Goal: Obtain resource: Download file/media

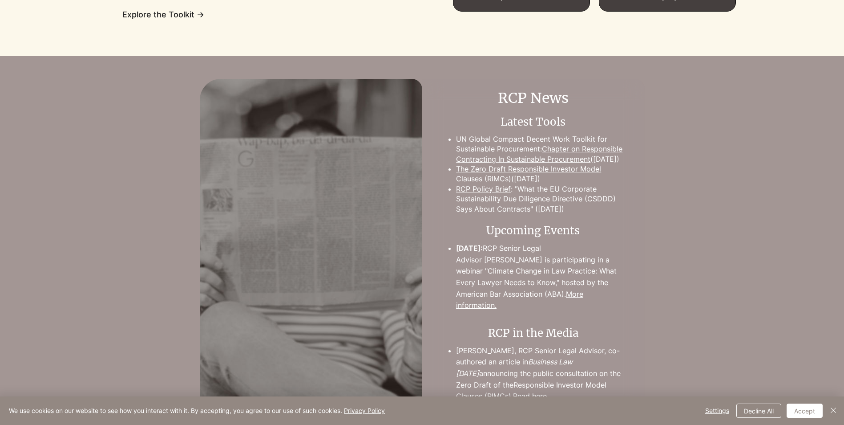
scroll to position [847, 0]
click at [555, 155] on link "Chapter on Responsible Contracting In Sustainable Procurement" at bounding box center [539, 154] width 166 height 19
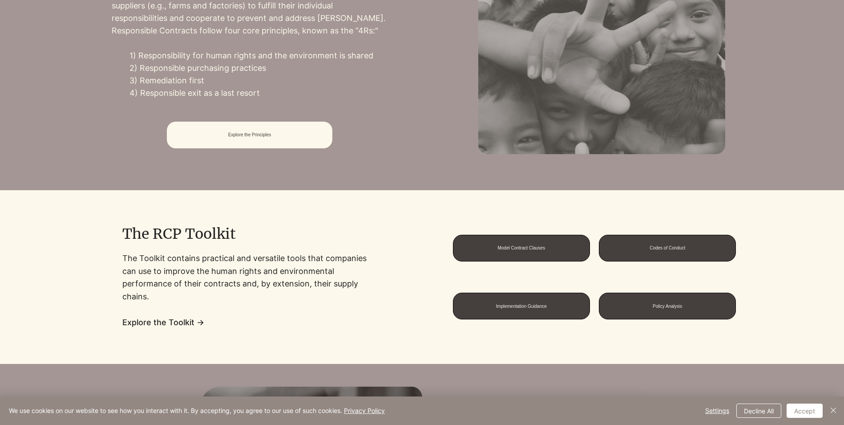
scroll to position [536, 0]
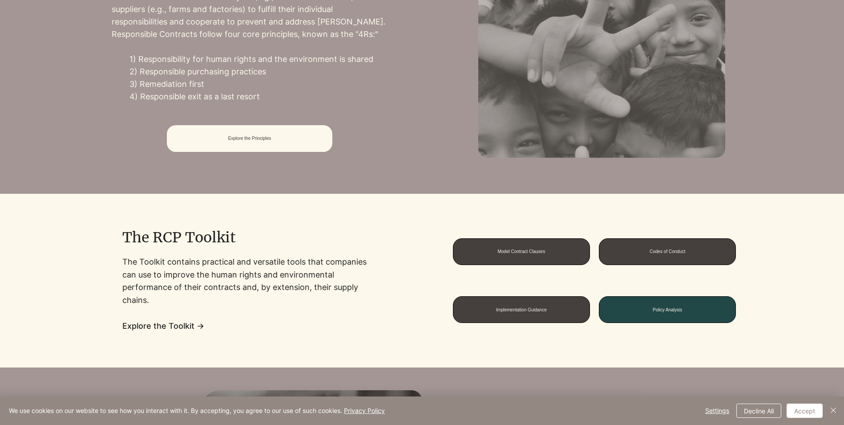
click at [653, 309] on span "Policy Analysis" at bounding box center [667, 309] width 29 height 5
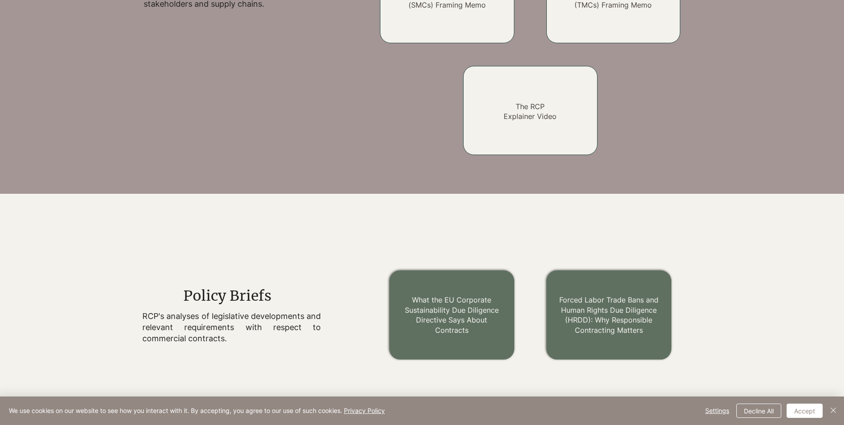
scroll to position [881, 0]
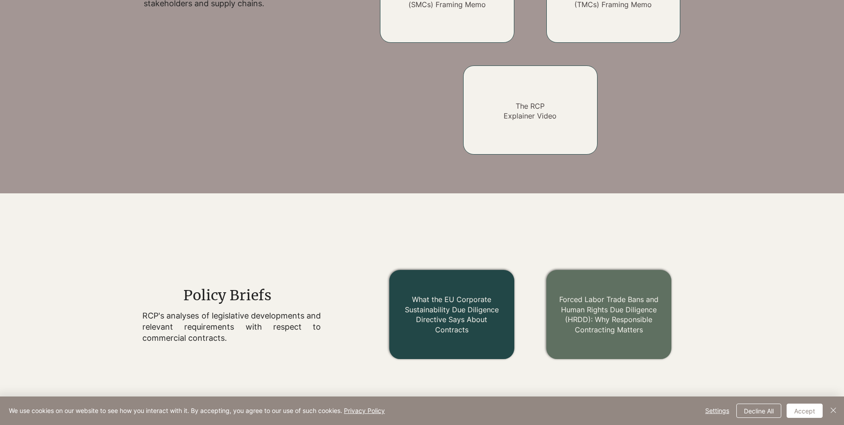
click at [470, 313] on link "What the EU Corporate Sustainability Due Diligence Directive Says About Contrac…" at bounding box center [452, 314] width 94 height 39
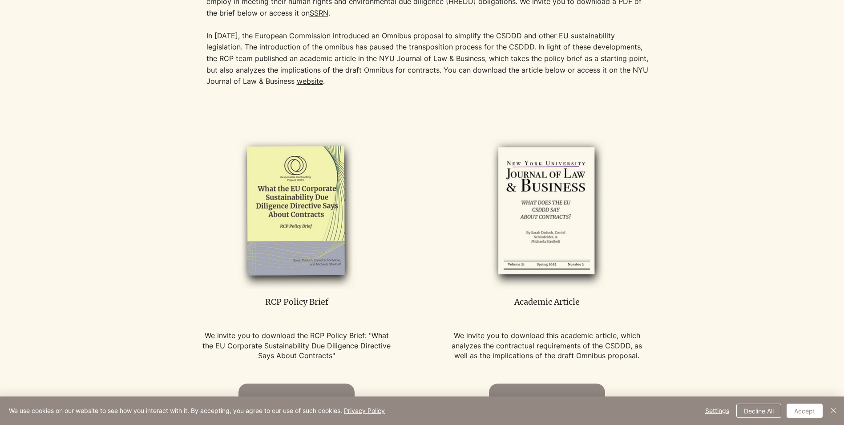
scroll to position [344, 0]
click at [273, 220] on img at bounding box center [296, 211] width 168 height 154
click at [297, 301] on p "RCP Policy Brief" at bounding box center [297, 301] width 194 height 11
click at [294, 343] on span "We invite you to download the RCP Policy Brief: "What the EU Corporate Sustaina…" at bounding box center [297, 344] width 188 height 29
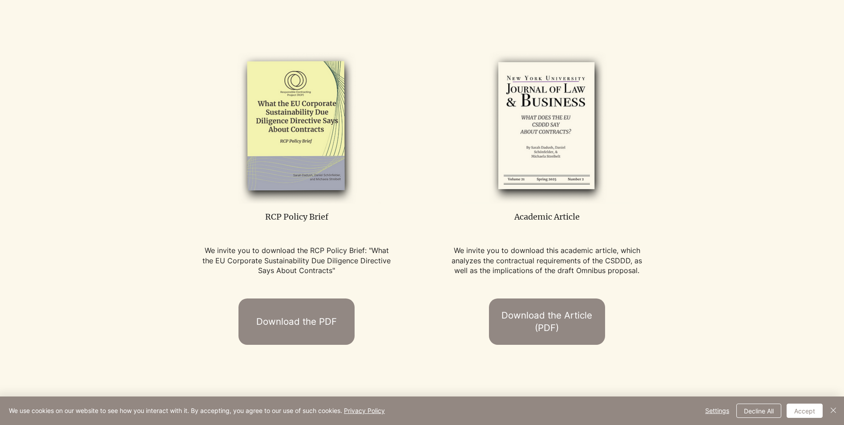
scroll to position [432, 0]
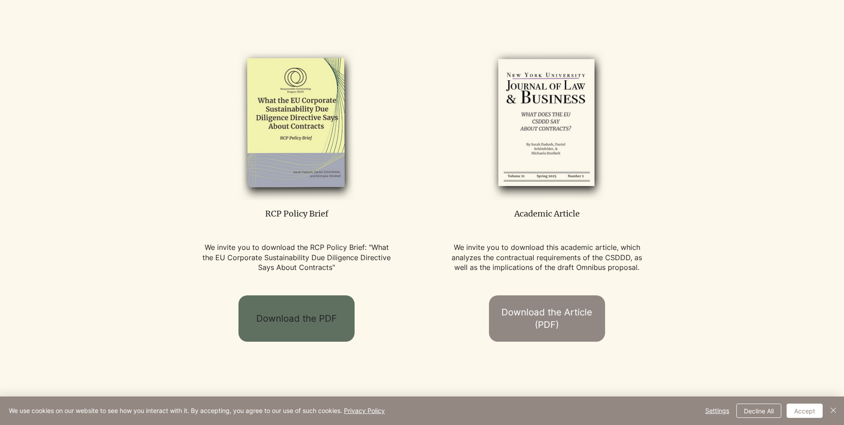
click at [289, 321] on span "Download the PDF" at bounding box center [296, 318] width 81 height 13
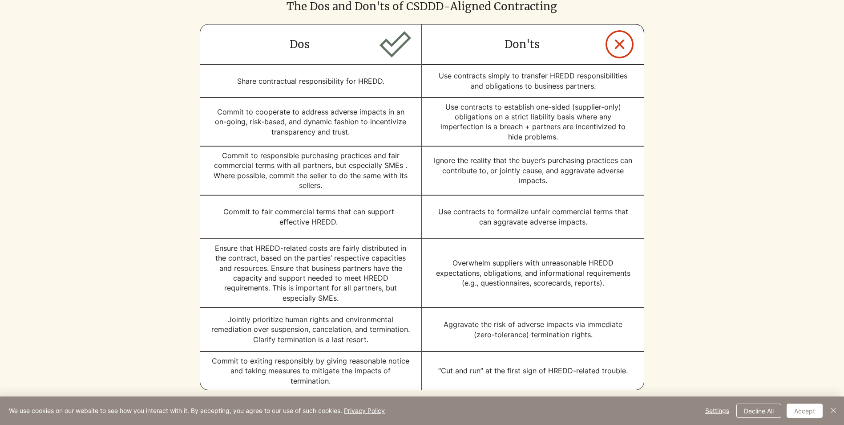
scroll to position [870, 0]
click at [809, 28] on div at bounding box center [422, 185] width 844 height 496
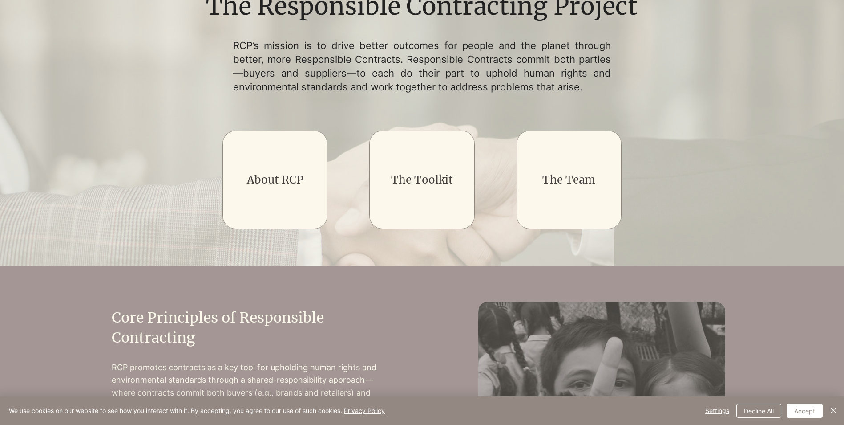
scroll to position [142, 0]
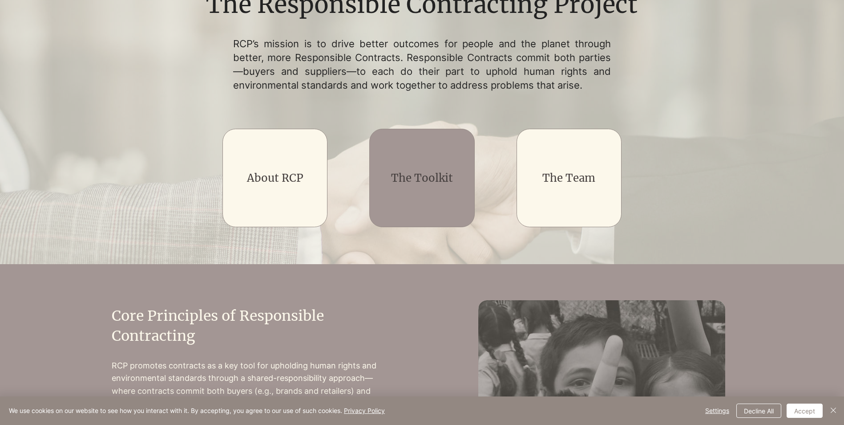
click at [438, 197] on div "main content" at bounding box center [421, 178] width 105 height 98
click at [428, 176] on link "The Toolkit" at bounding box center [422, 178] width 62 height 14
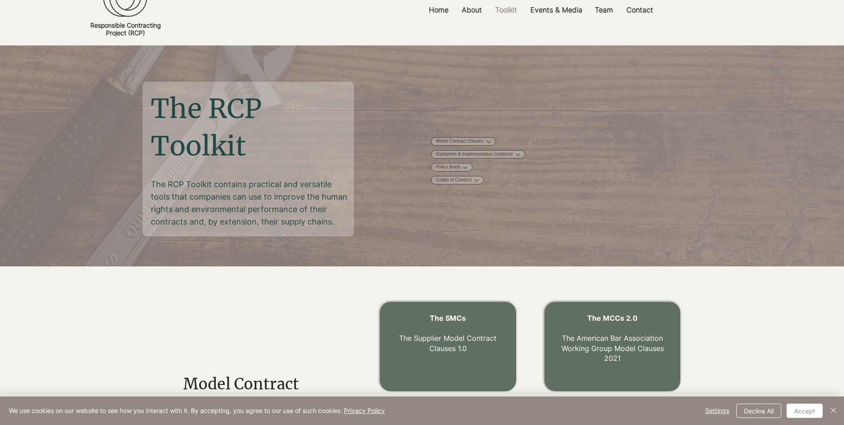
scroll to position [33, 0]
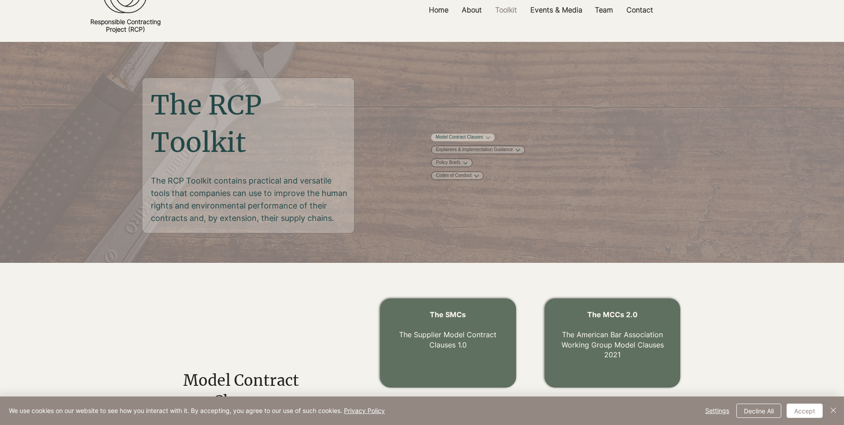
click at [491, 136] on button "More Model Contract Clauses pages" at bounding box center [488, 137] width 4 height 4
click at [446, 160] on span "MCCs" at bounding box center [442, 157] width 12 height 7
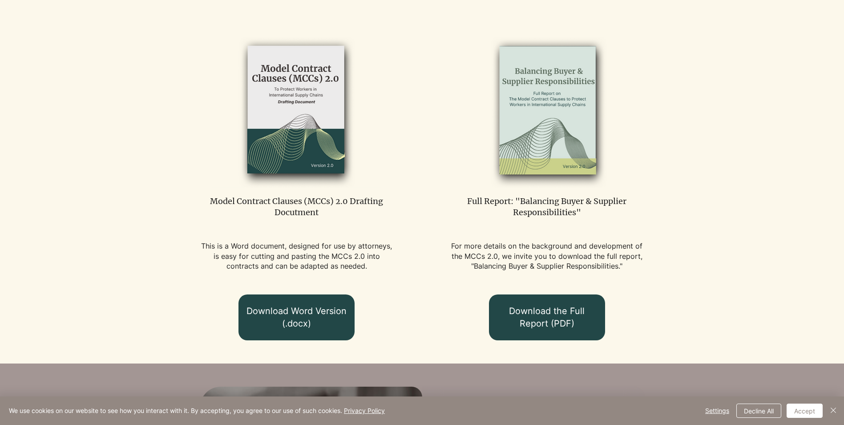
scroll to position [500, 0]
click at [314, 303] on link "Download Word Version (.docx)" at bounding box center [297, 317] width 116 height 46
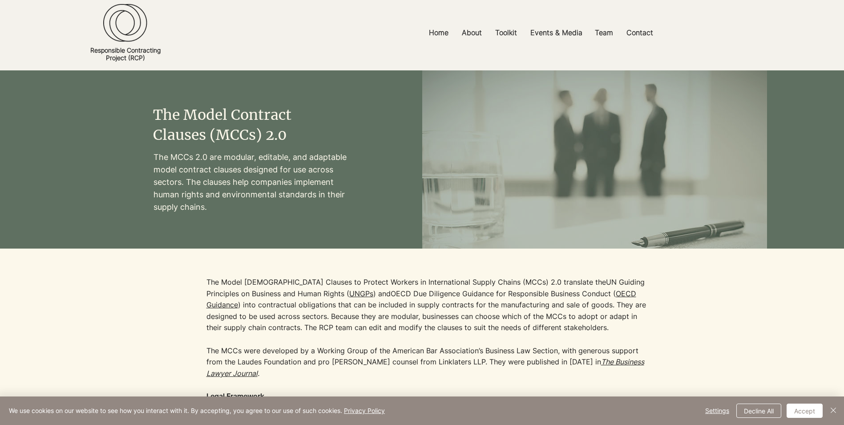
scroll to position [4, 0]
drag, startPoint x: 154, startPoint y: 155, endPoint x: 280, endPoint y: 211, distance: 138.0
click at [280, 211] on p "The MCCs 2.0 are modular, editable, and adaptable model contract clauses design…" at bounding box center [250, 182] width 193 height 62
copy p "The MCCs 2.0 are modular, editable, and adaptable model contract clauses design…"
click at [434, 36] on p "Home" at bounding box center [439, 33] width 28 height 20
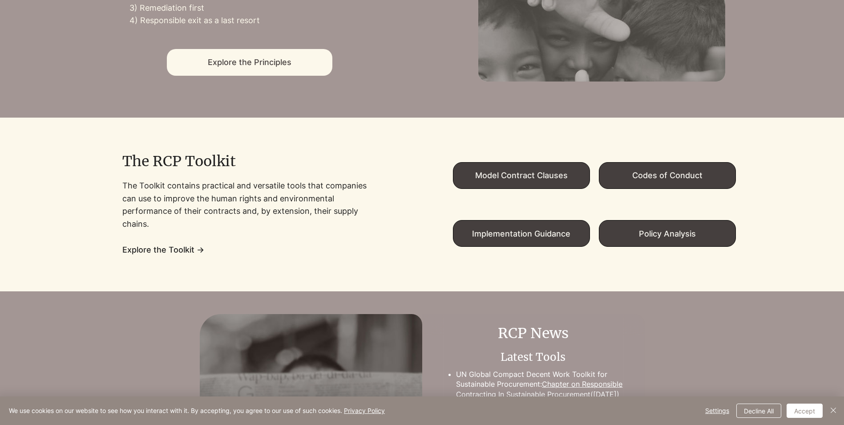
scroll to position [613, 0]
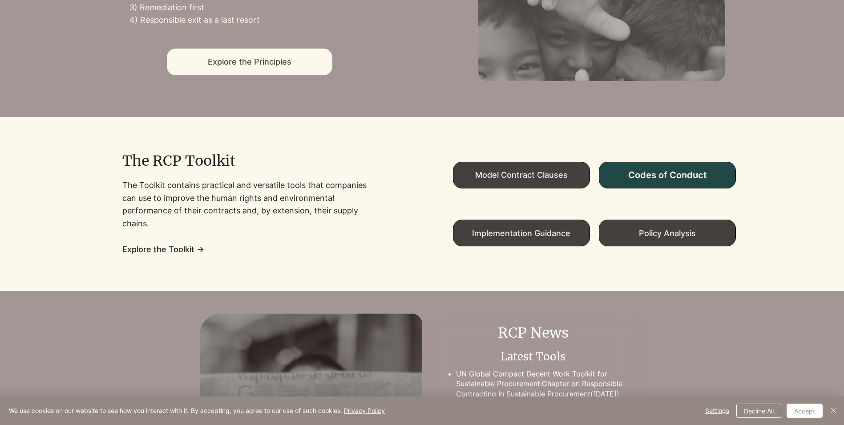
click at [649, 185] on span "Codes of Conduct" at bounding box center [668, 175] width 136 height 26
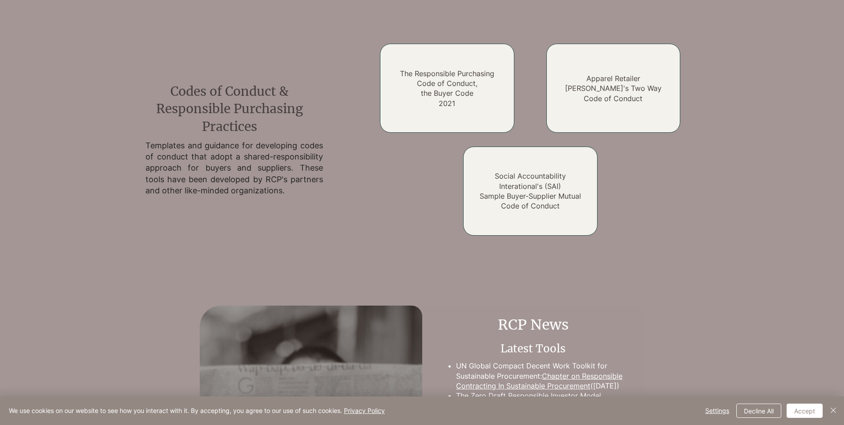
scroll to position [1320, 0]
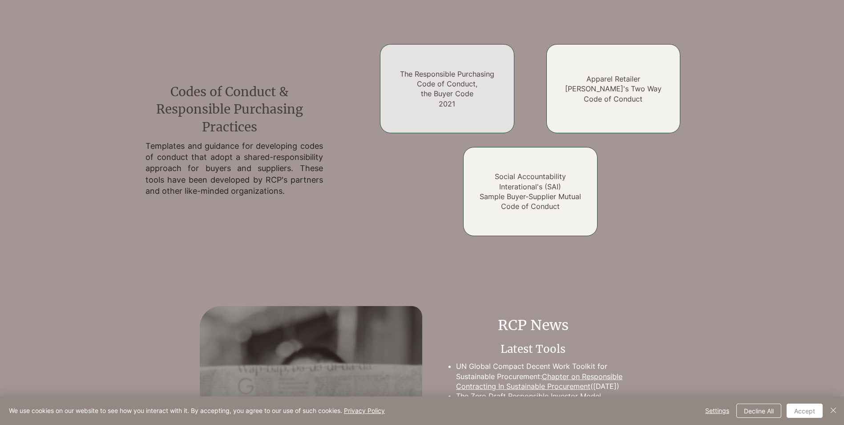
click at [448, 98] on h2 "The Responsible Purchasing Code of Conduct, the Buyer Code 2021" at bounding box center [447, 89] width 107 height 40
drag, startPoint x: 448, startPoint y: 98, endPoint x: 415, endPoint y: 80, distance: 37.3
click at [415, 80] on h2 "The Responsible Purchasing Code of Conduct, the Buyer Code 2021" at bounding box center [447, 89] width 107 height 40
click at [446, 79] on link "The Responsible Purchasing Code of Conduct, the Buyer Code 2021" at bounding box center [447, 88] width 94 height 39
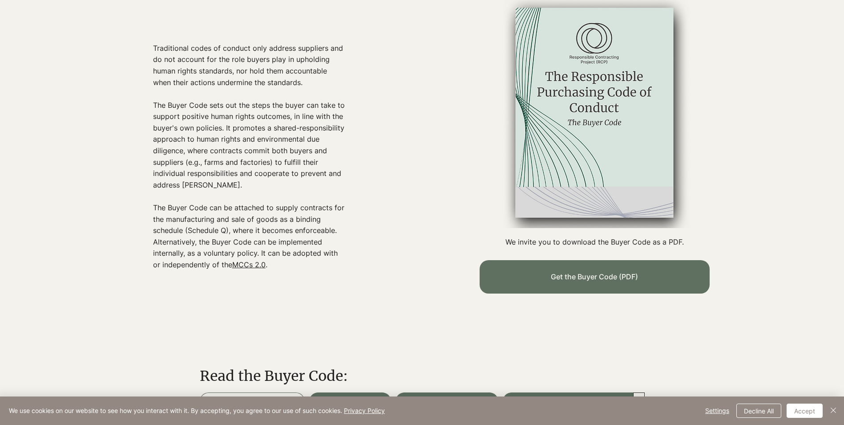
scroll to position [300, 0]
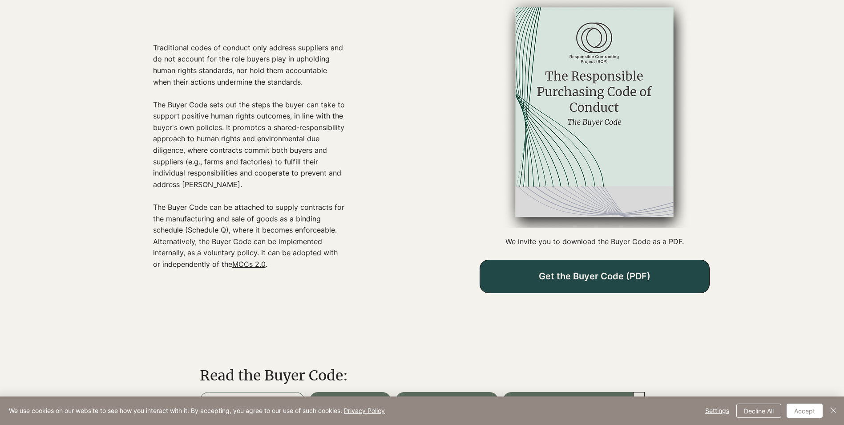
click at [593, 278] on span "Get the Buyer Code (PDF)" at bounding box center [595, 276] width 112 height 11
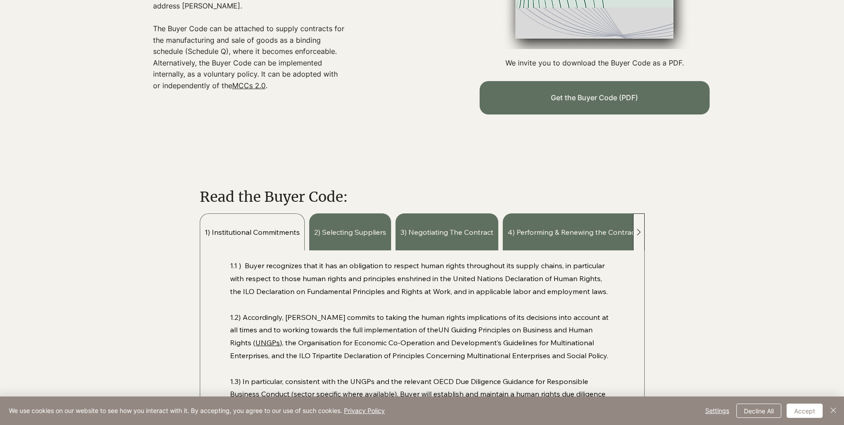
scroll to position [0, 0]
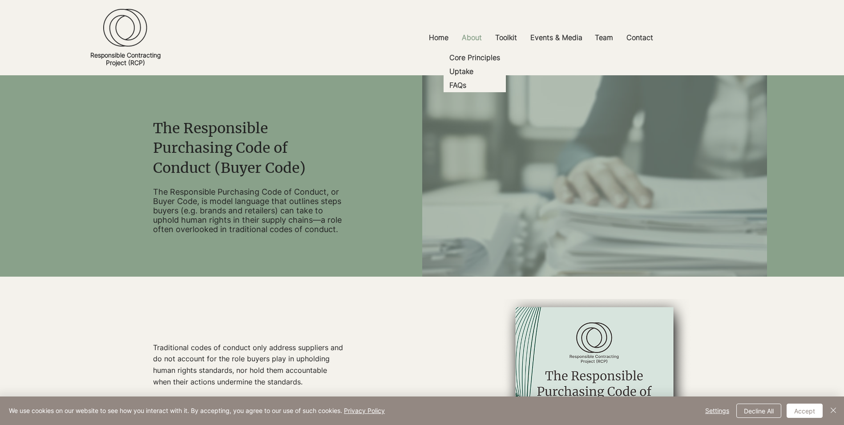
click at [480, 34] on p "About" at bounding box center [472, 38] width 29 height 20
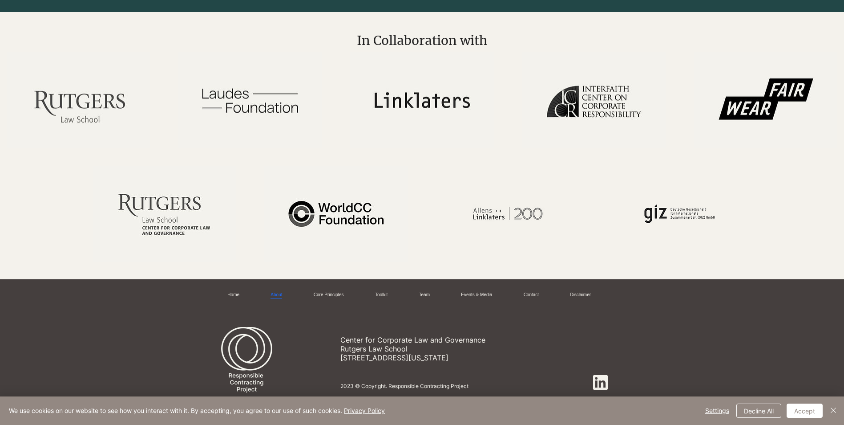
scroll to position [2076, 0]
